Goal: Task Accomplishment & Management: Manage account settings

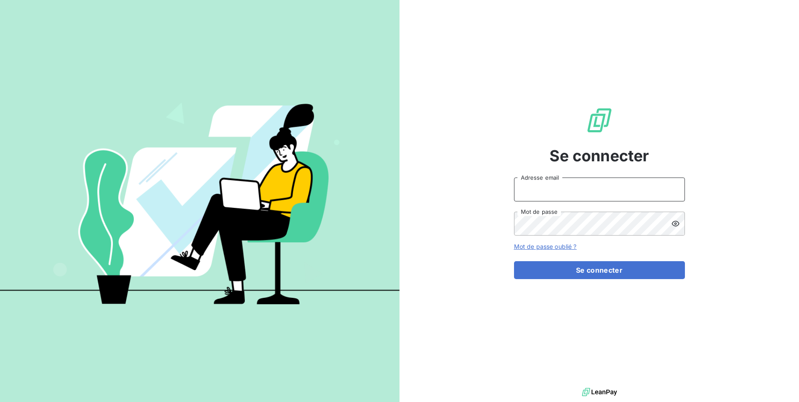
click at [549, 188] on input "Adresse email" at bounding box center [599, 190] width 171 height 24
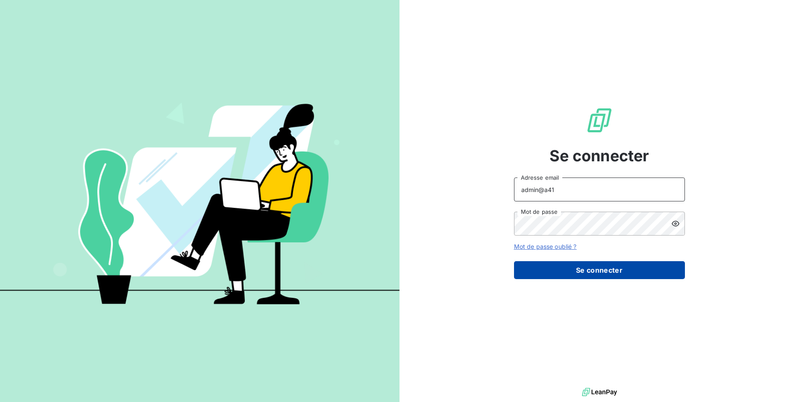
type input "admin@a41"
click at [570, 266] on button "Se connecter" at bounding box center [599, 270] width 171 height 18
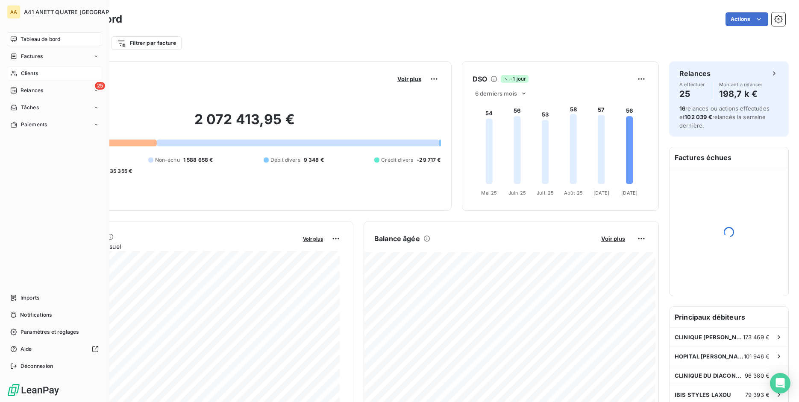
click at [23, 71] on span "Clients" at bounding box center [29, 74] width 17 height 8
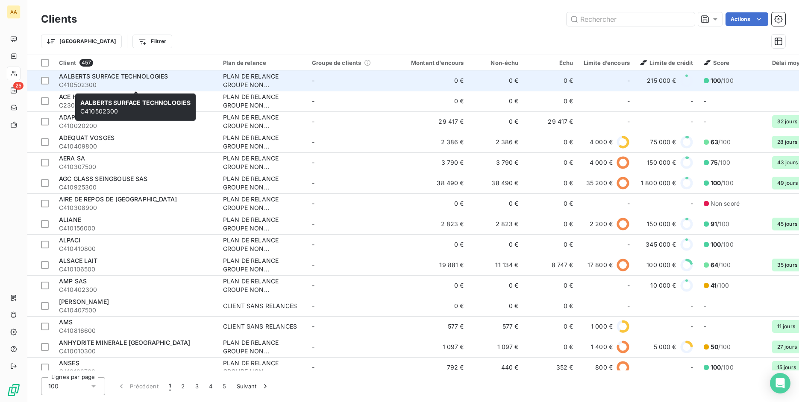
click at [167, 85] on span "C410502300" at bounding box center [136, 85] width 154 height 9
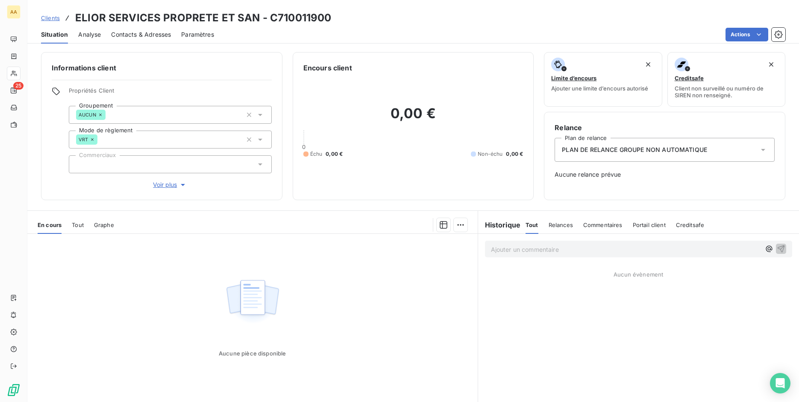
click at [83, 225] on span "Tout" at bounding box center [78, 225] width 12 height 7
click at [53, 223] on span "En cours" at bounding box center [50, 225] width 24 height 7
click at [76, 222] on span "Tout" at bounding box center [78, 225] width 12 height 7
click at [53, 223] on span "En cours" at bounding box center [50, 225] width 24 height 7
click at [75, 226] on span "Tout" at bounding box center [78, 225] width 12 height 7
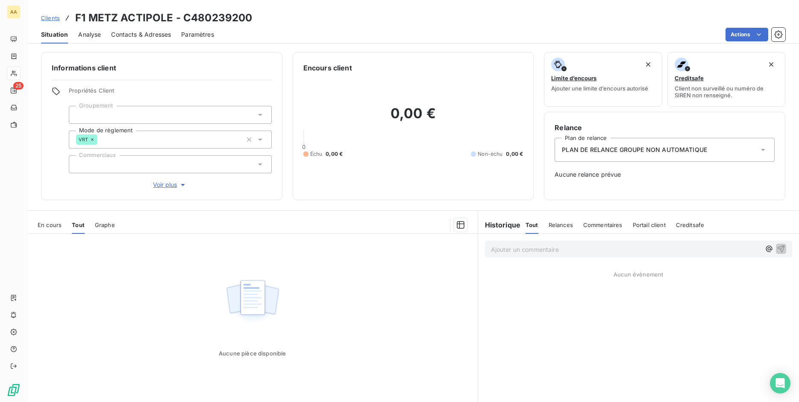
click at [44, 224] on span "En cours" at bounding box center [50, 225] width 24 height 7
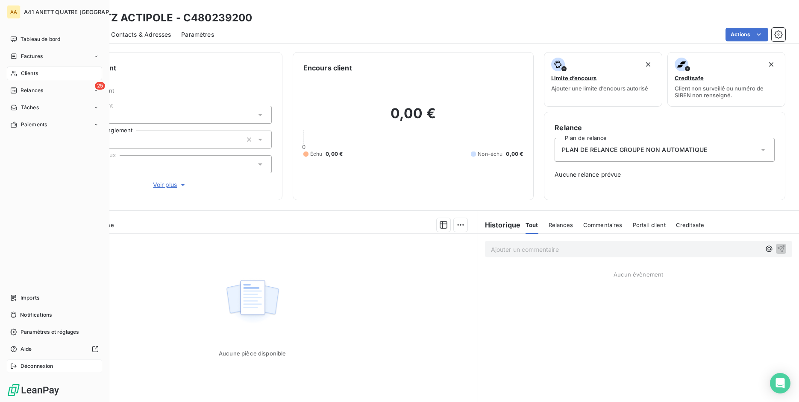
click at [13, 369] on icon at bounding box center [13, 366] width 7 height 7
